Goal: Navigation & Orientation: Go to known website

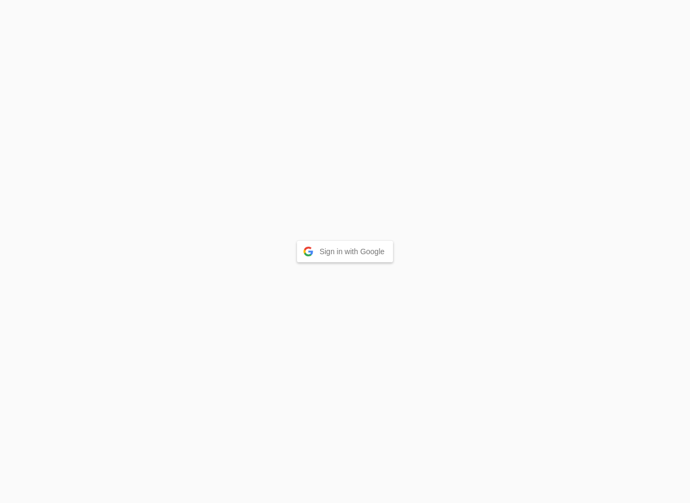
click at [332, 256] on button "Sign in with Google" at bounding box center [345, 252] width 96 height 22
